Goal: Transaction & Acquisition: Purchase product/service

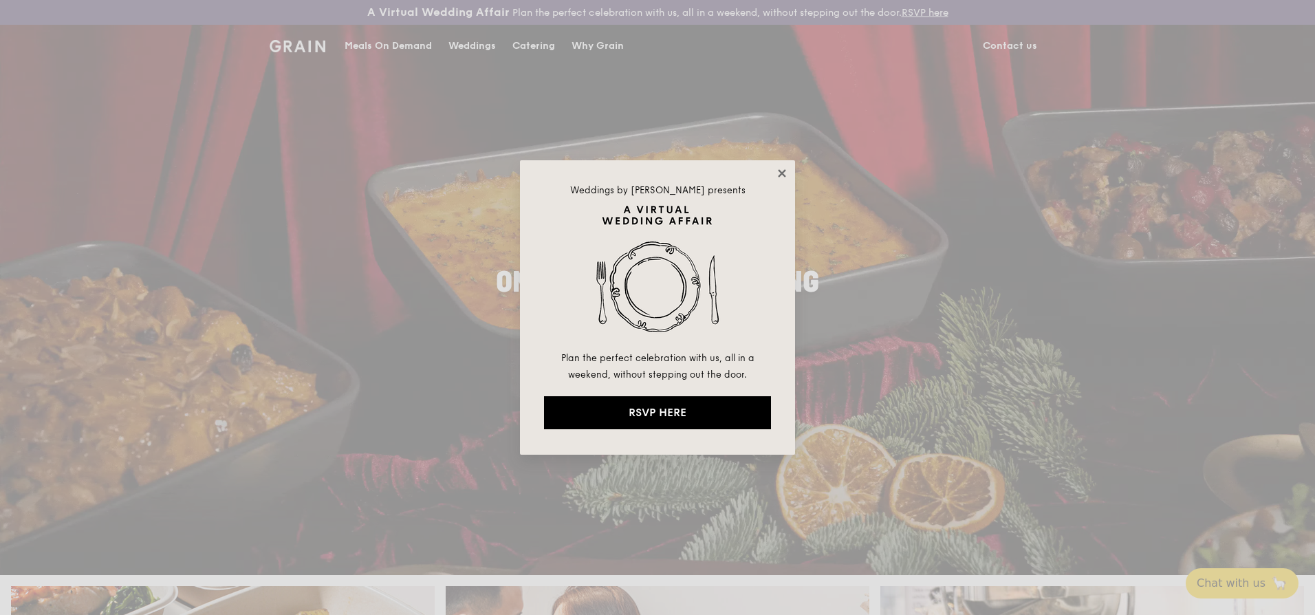
click at [785, 173] on icon at bounding box center [782, 173] width 12 height 12
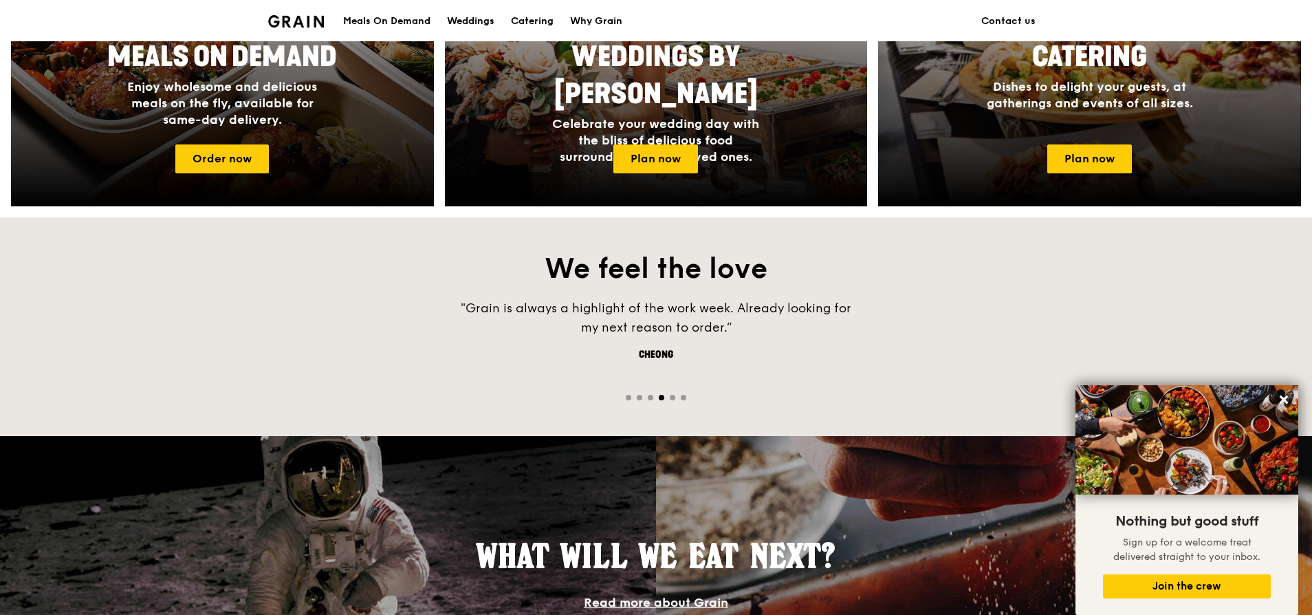
scroll to position [578, 0]
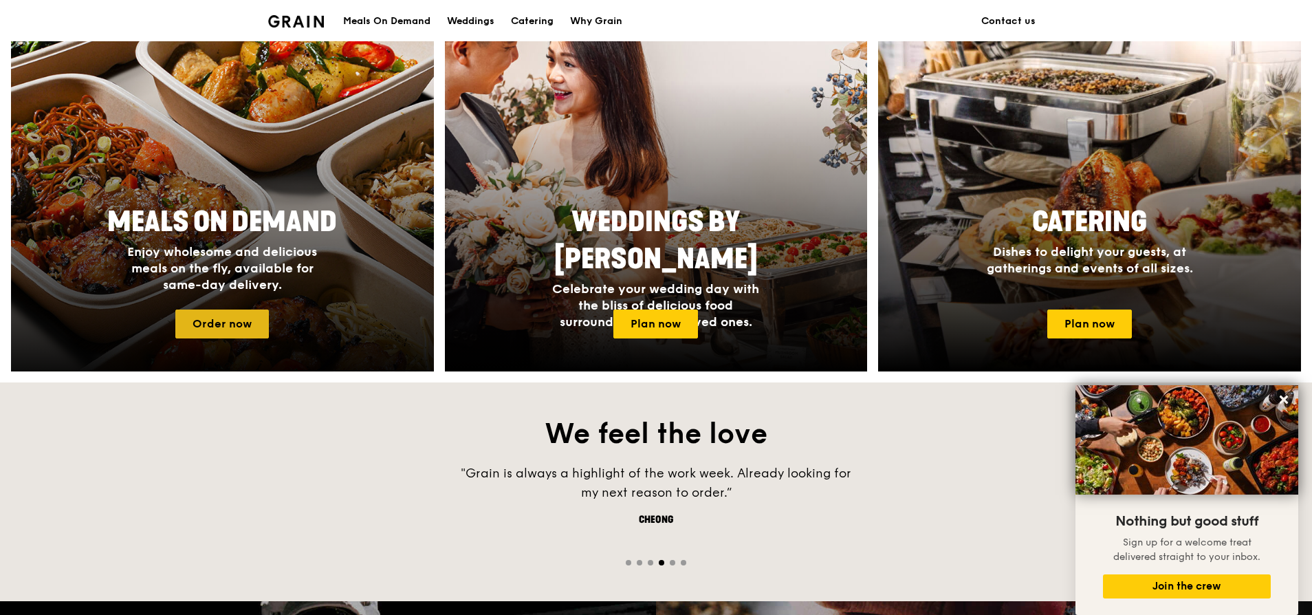
click at [234, 322] on link "Order now" at bounding box center [222, 324] width 94 height 29
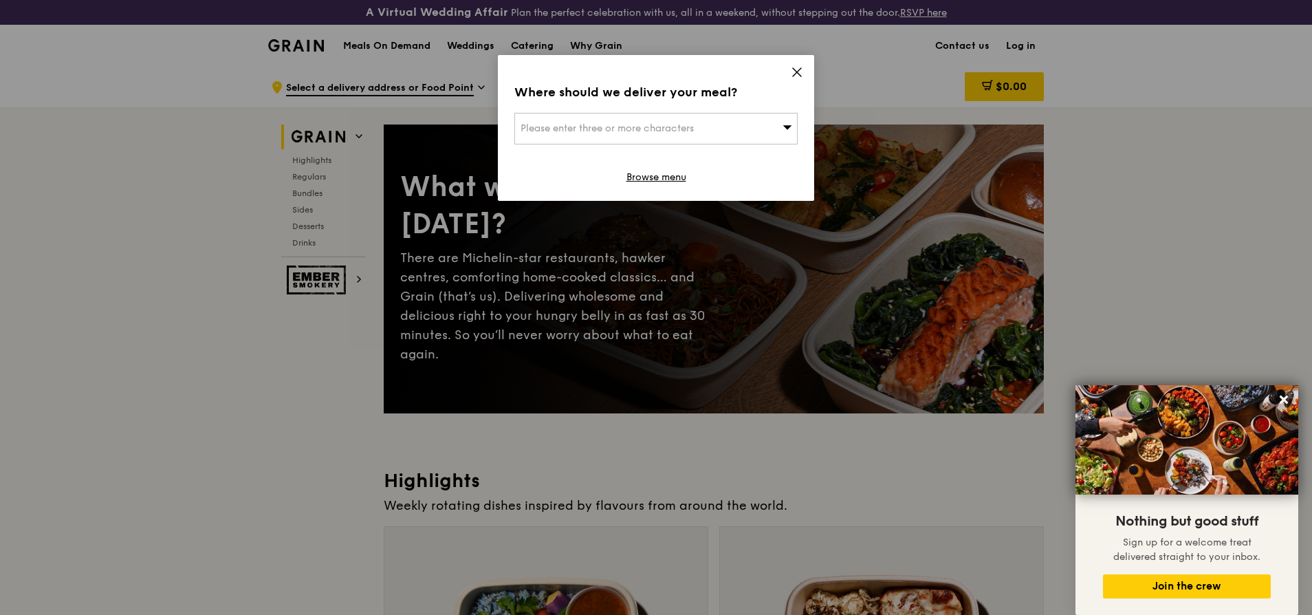
click at [798, 76] on icon at bounding box center [797, 72] width 12 height 12
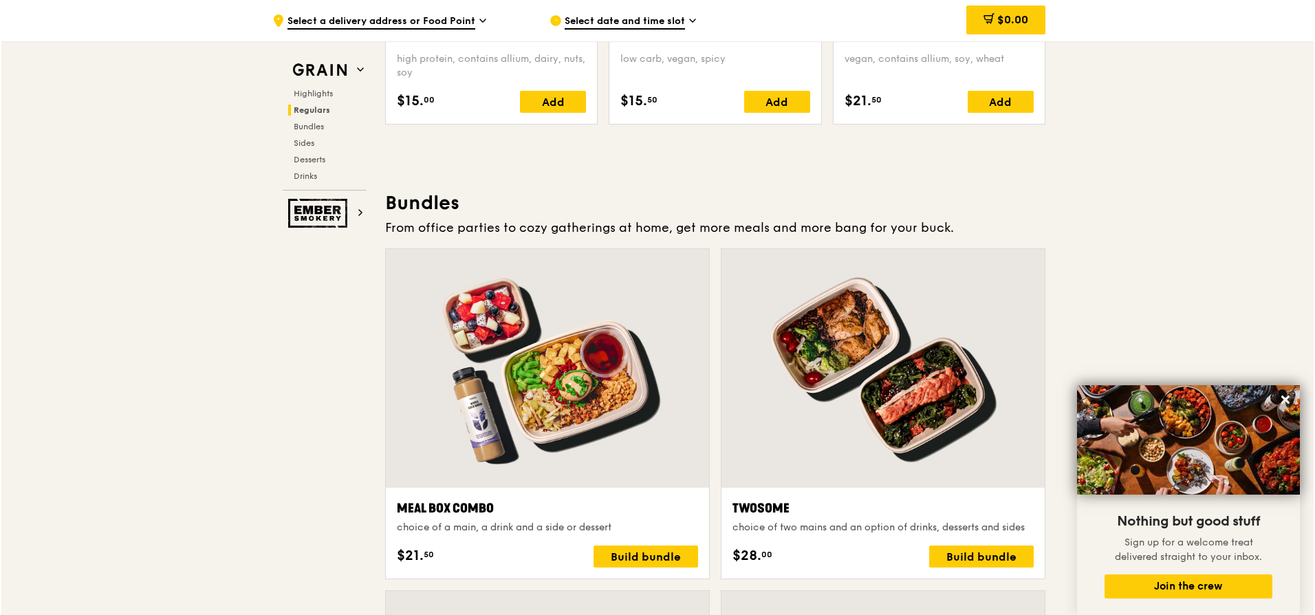
scroll to position [1981, 0]
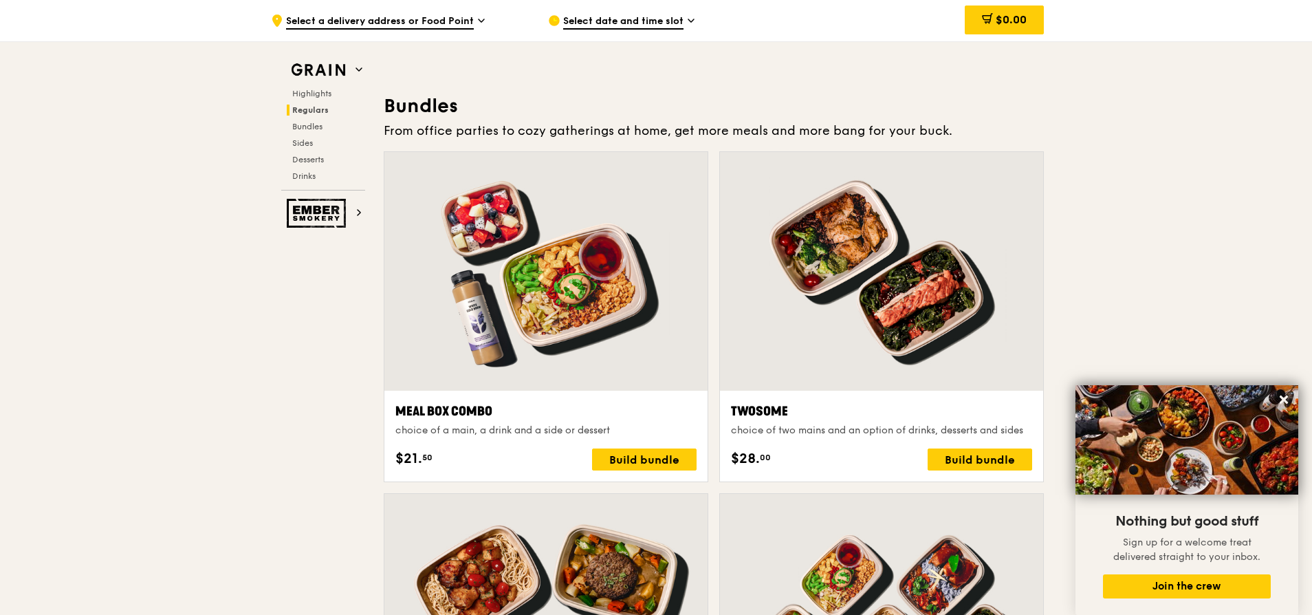
click at [453, 353] on div at bounding box center [546, 271] width 323 height 239
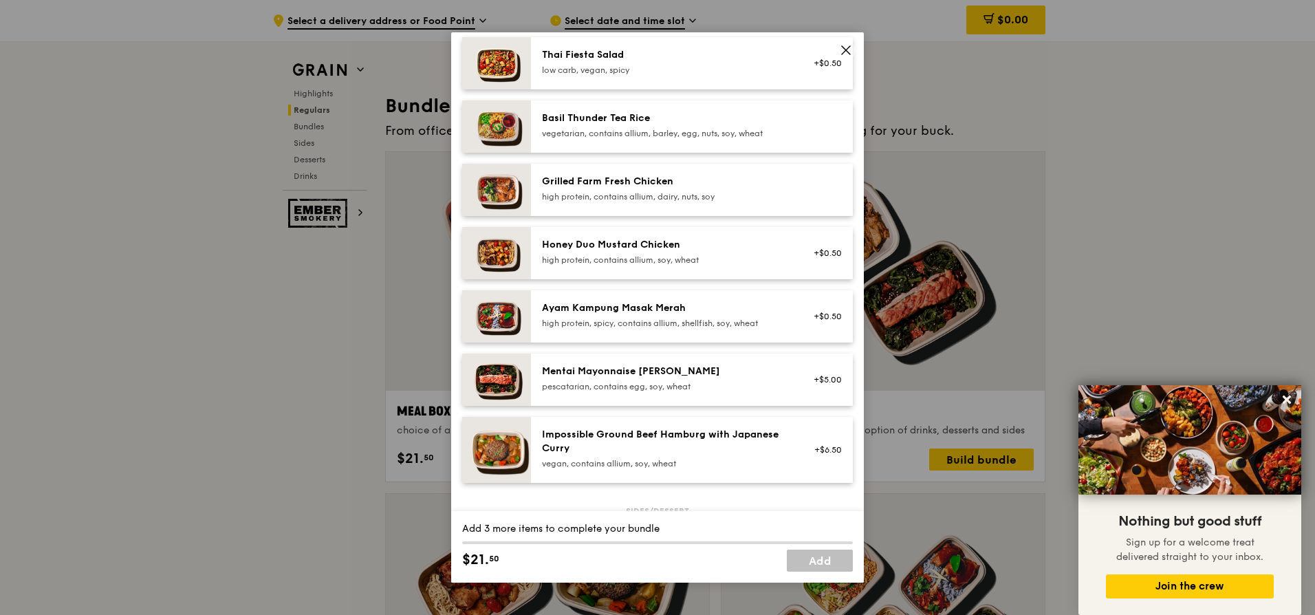
scroll to position [89, 0]
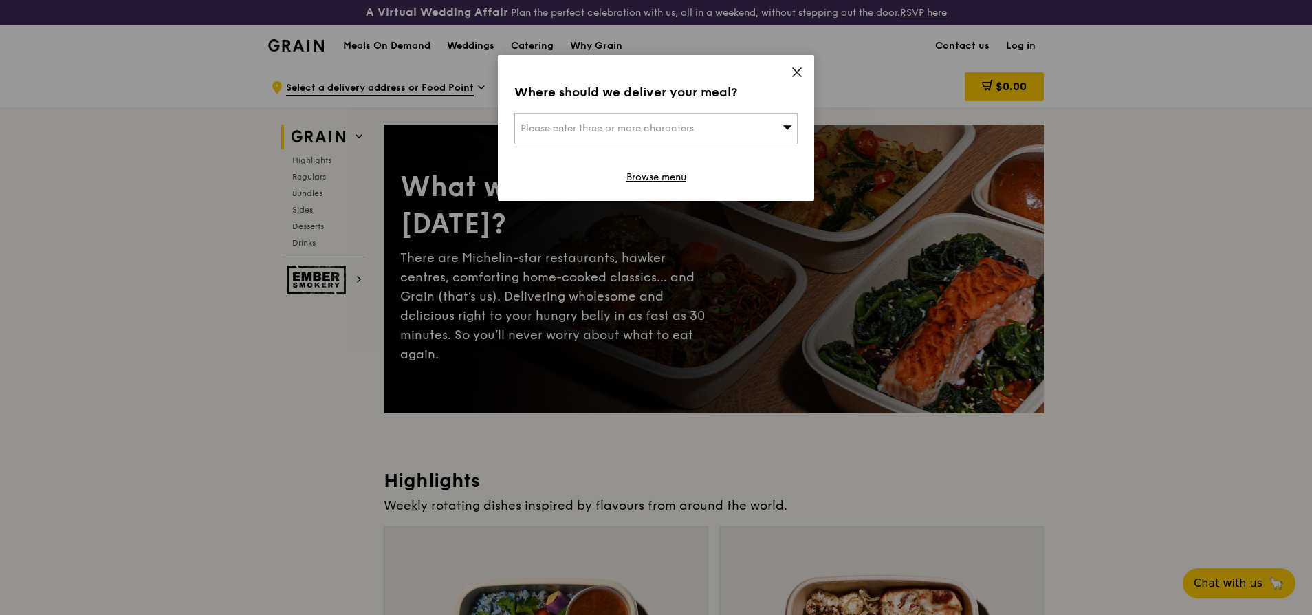
click at [801, 73] on icon at bounding box center [797, 72] width 12 height 12
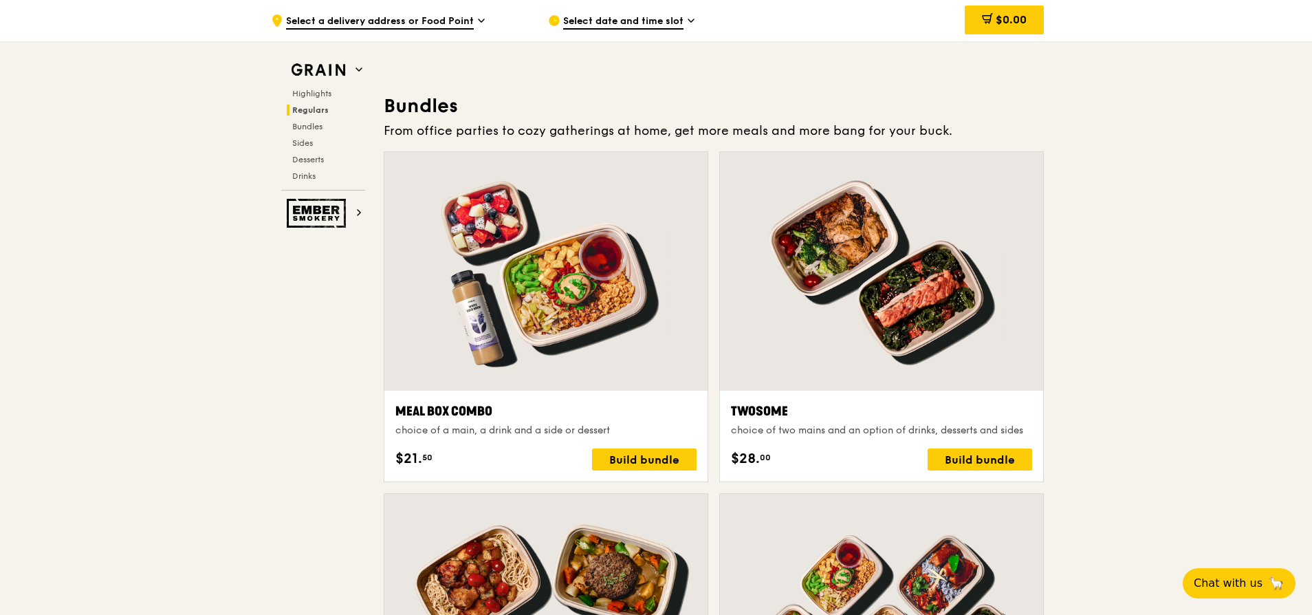
scroll to position [1899, 0]
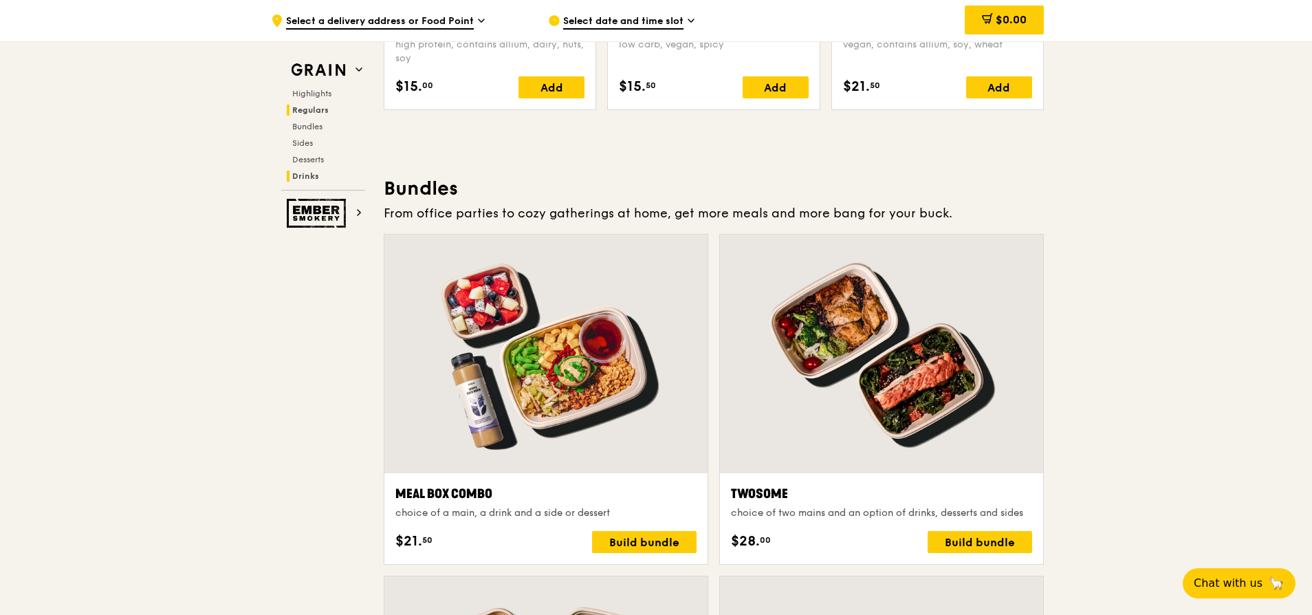
click at [319, 178] on h2 "Drinks" at bounding box center [326, 176] width 78 height 11
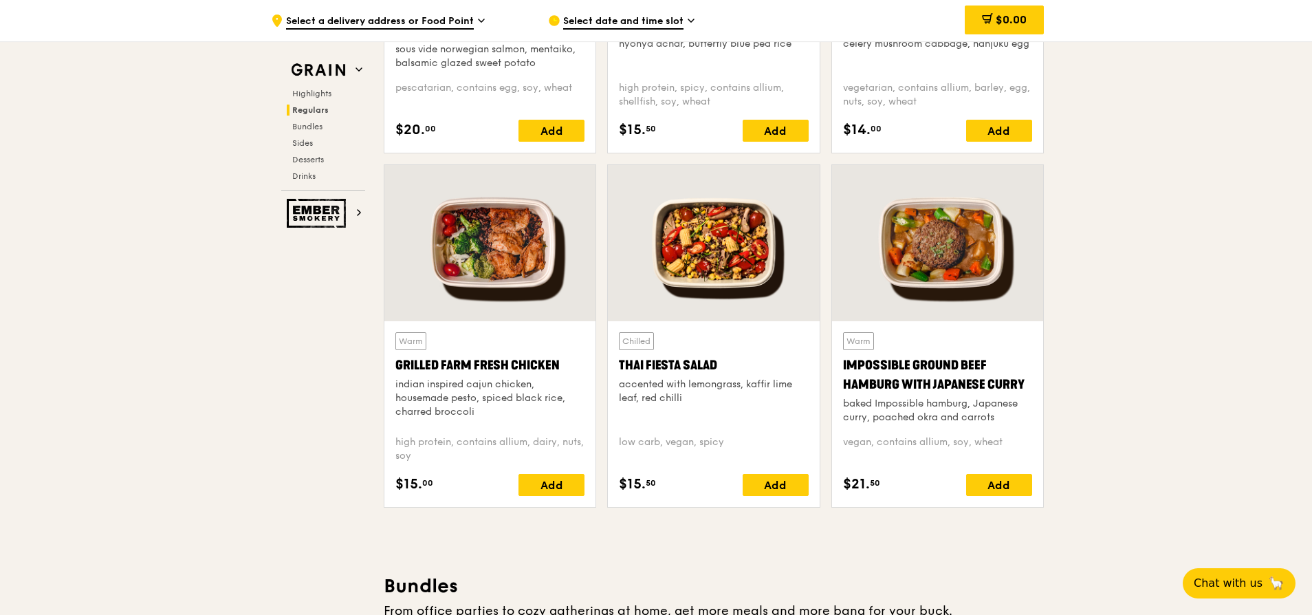
scroll to position [1496, 0]
